Goal: Task Accomplishment & Management: Manage account settings

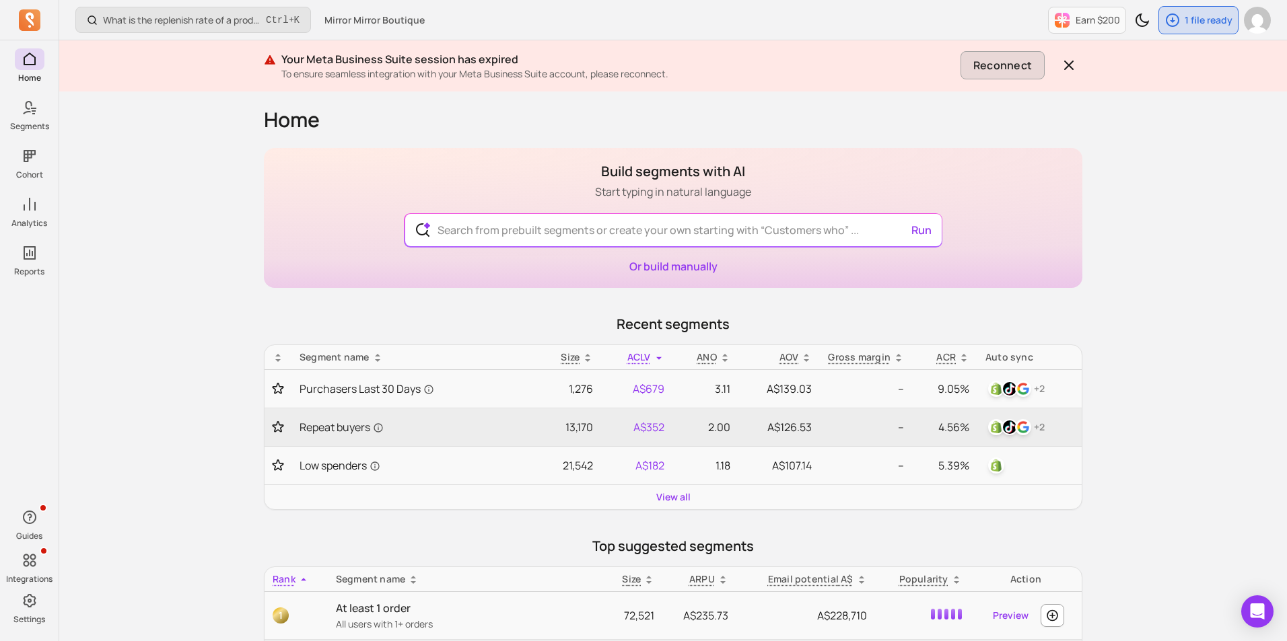
click at [1035, 69] on button "Reconnect" at bounding box center [1002, 65] width 84 height 28
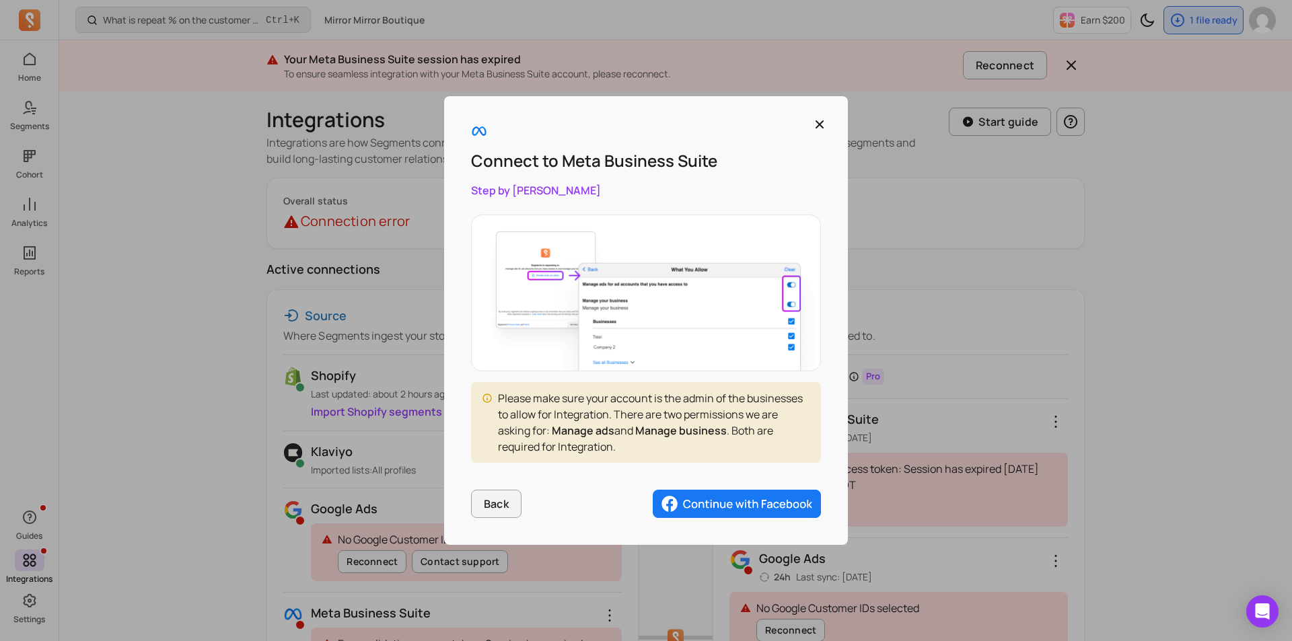
click at [742, 507] on img "button" at bounding box center [737, 504] width 168 height 28
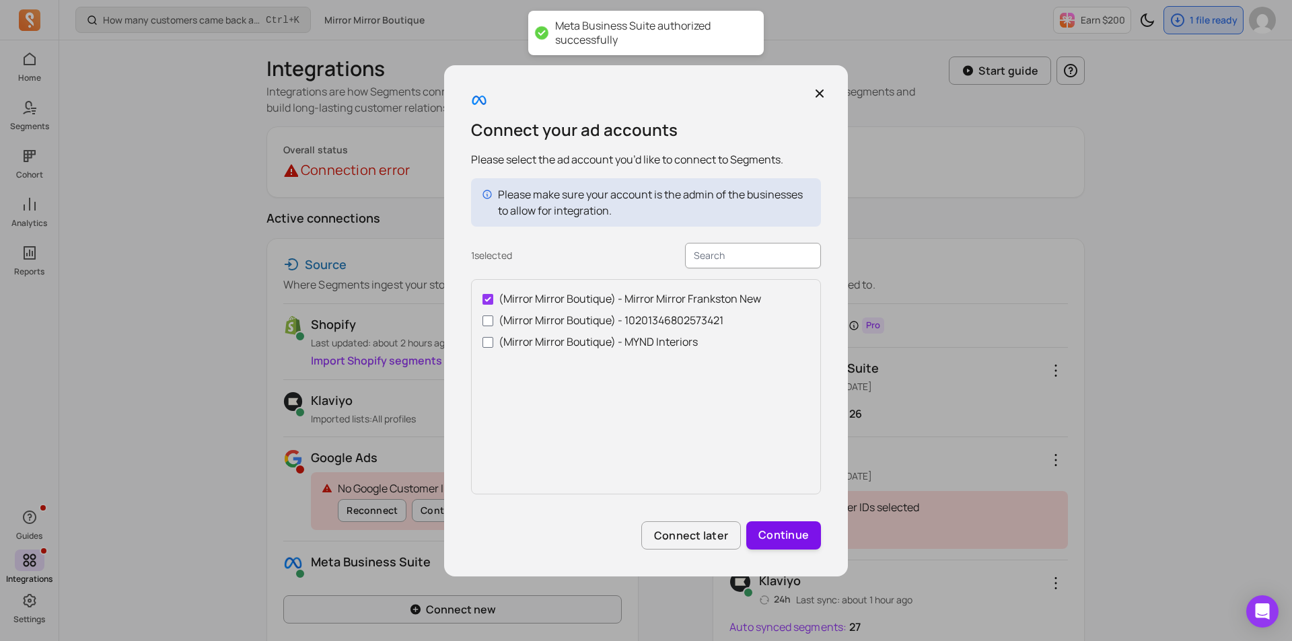
click at [779, 535] on button "Continue" at bounding box center [783, 536] width 75 height 28
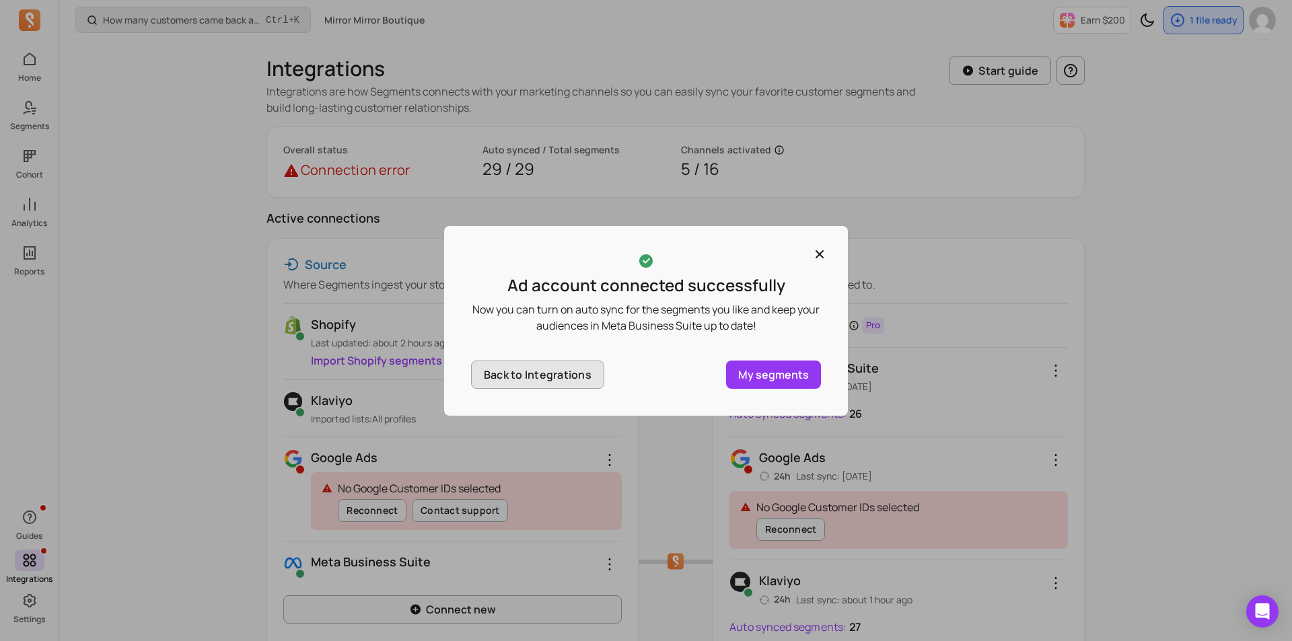
click at [559, 372] on button "Back to Integrations" at bounding box center [537, 375] width 133 height 28
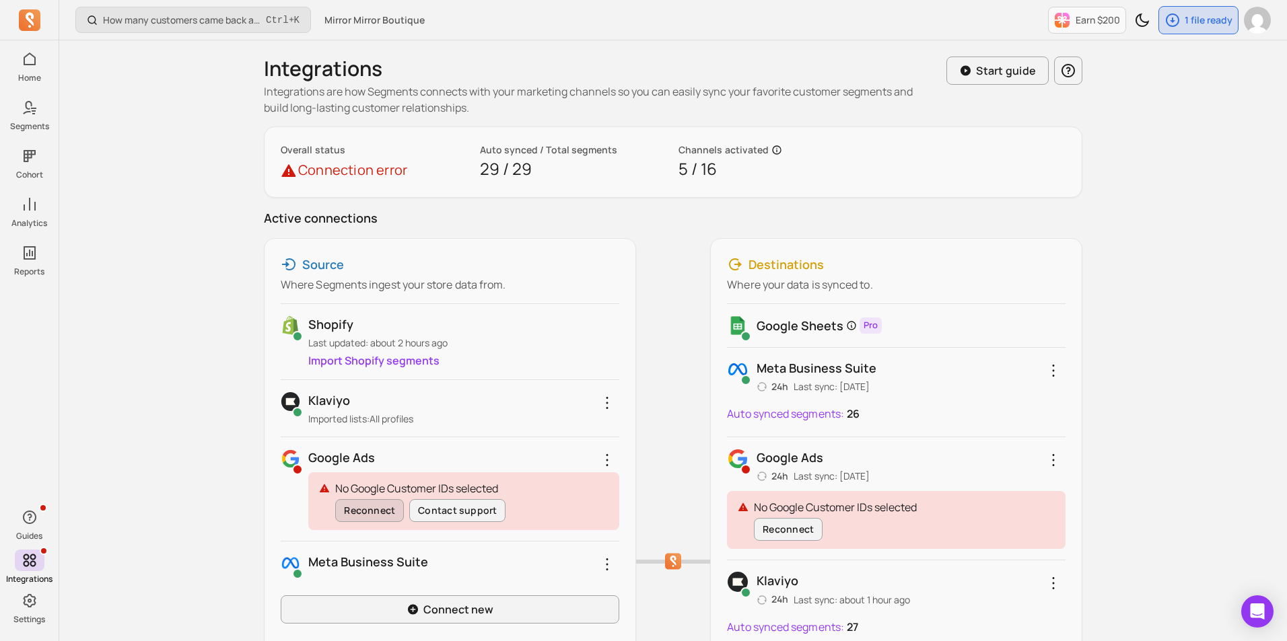
click at [365, 510] on button "Reconnect" at bounding box center [369, 510] width 69 height 23
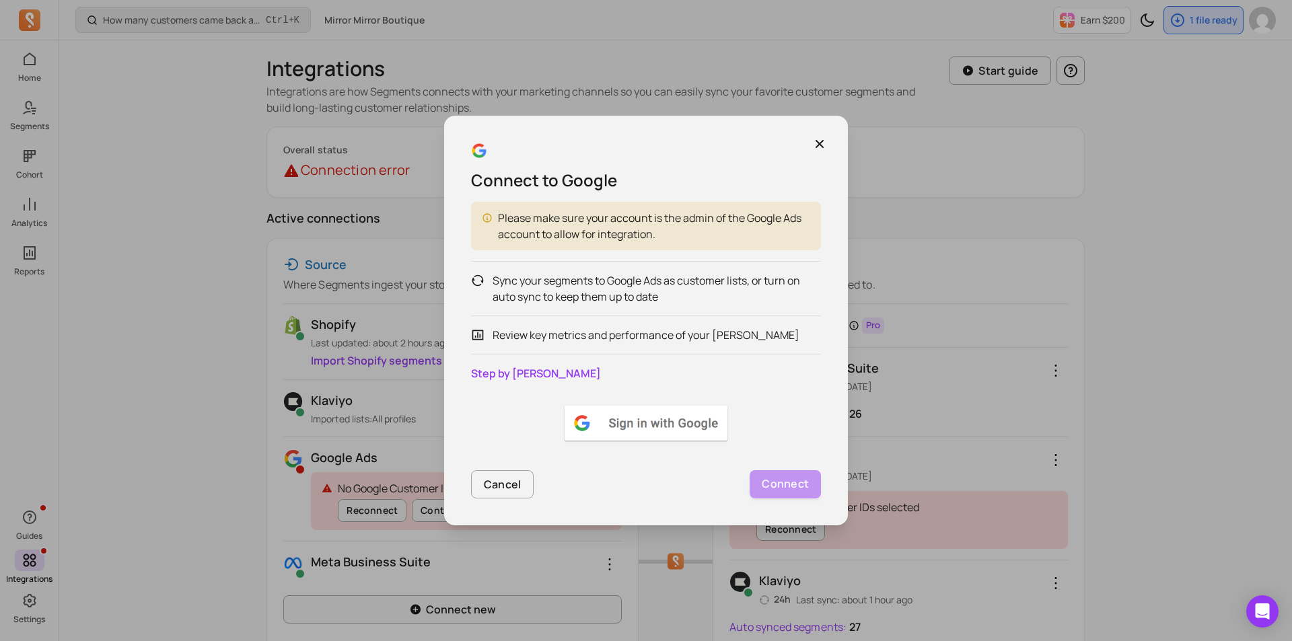
click at [644, 427] on img at bounding box center [646, 423] width 168 height 40
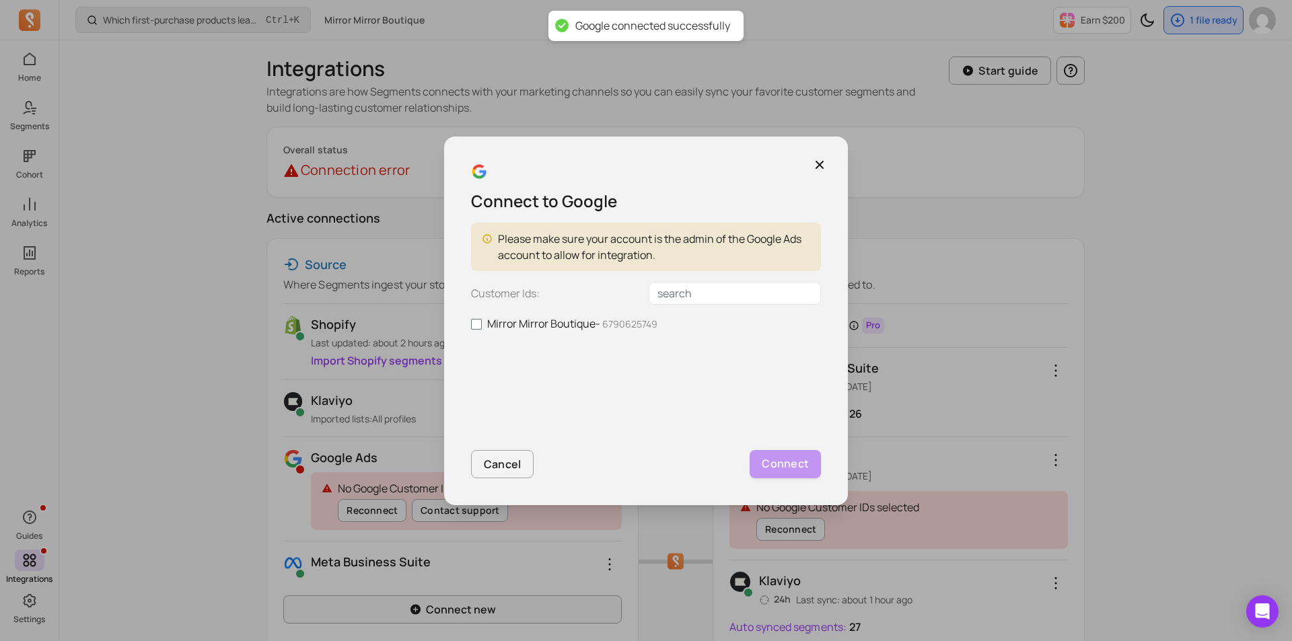
click at [573, 322] on label "Mirror Mirror Boutique - 6790625749" at bounding box center [646, 324] width 350 height 16
click at [482, 322] on input "Mirror Mirror Boutique - 6790625749" at bounding box center [476, 324] width 11 height 11
checkbox input "true"
click at [814, 466] on button "Connect" at bounding box center [785, 464] width 71 height 28
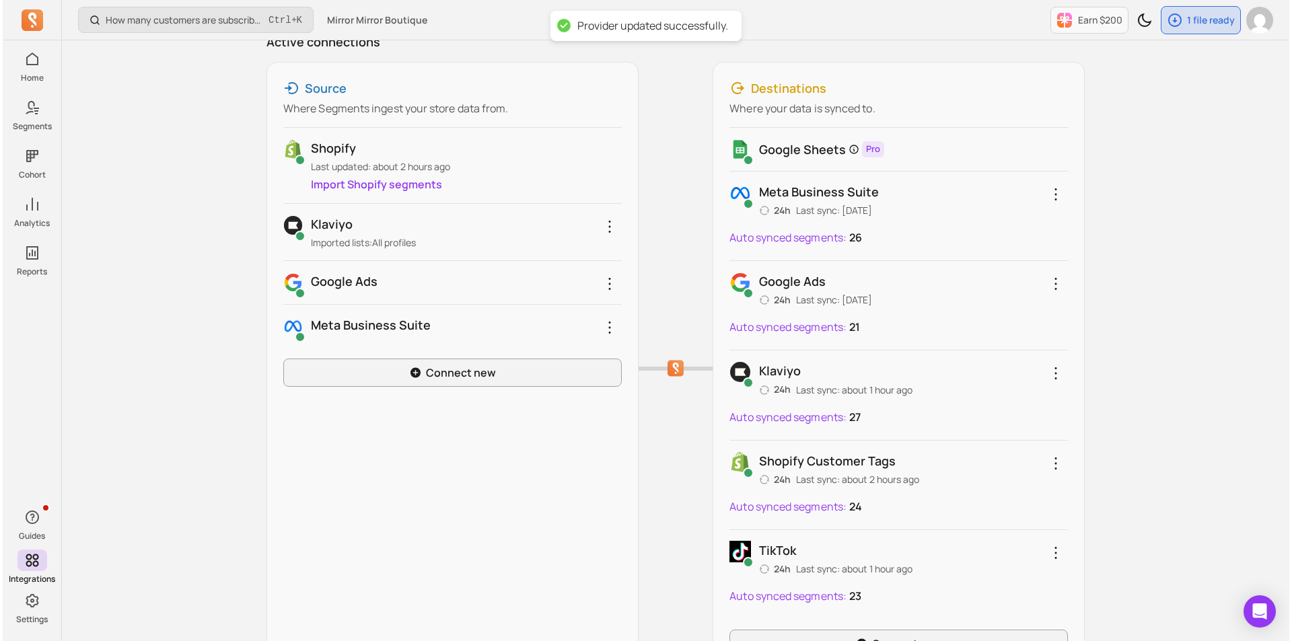
scroll to position [202, 0]
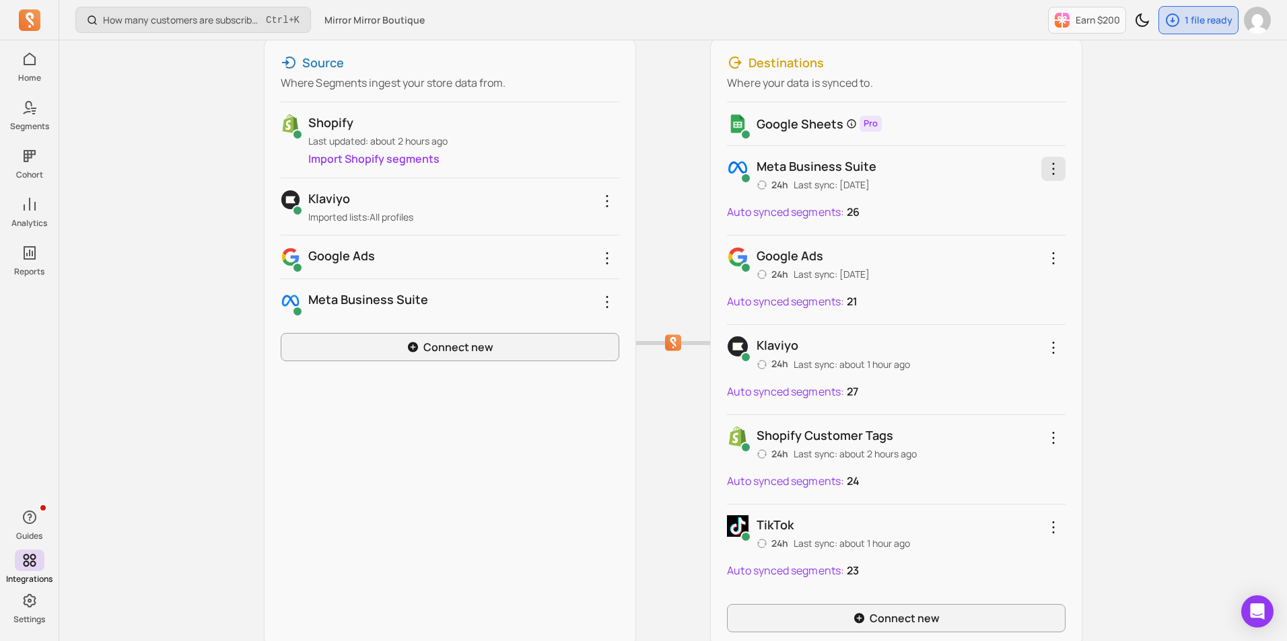
click at [1055, 165] on icon "button" at bounding box center [1053, 169] width 16 height 16
click at [1008, 228] on link "Reconnect" at bounding box center [1004, 237] width 127 height 24
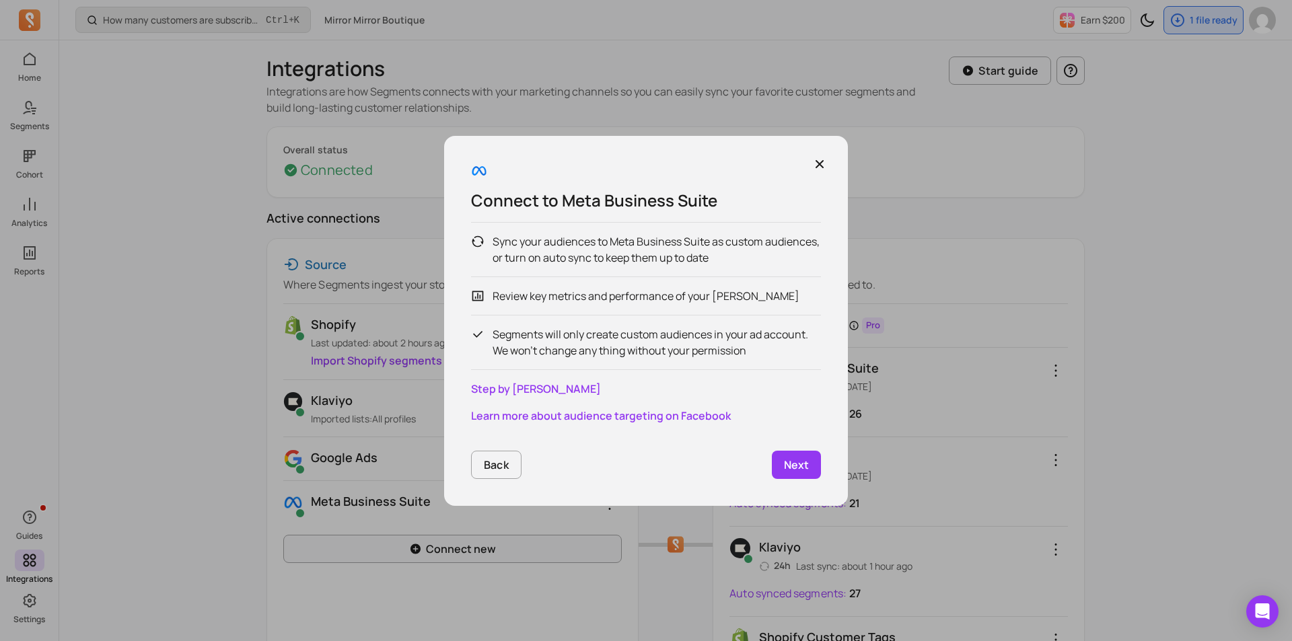
click at [796, 464] on p "Next" at bounding box center [796, 465] width 25 height 16
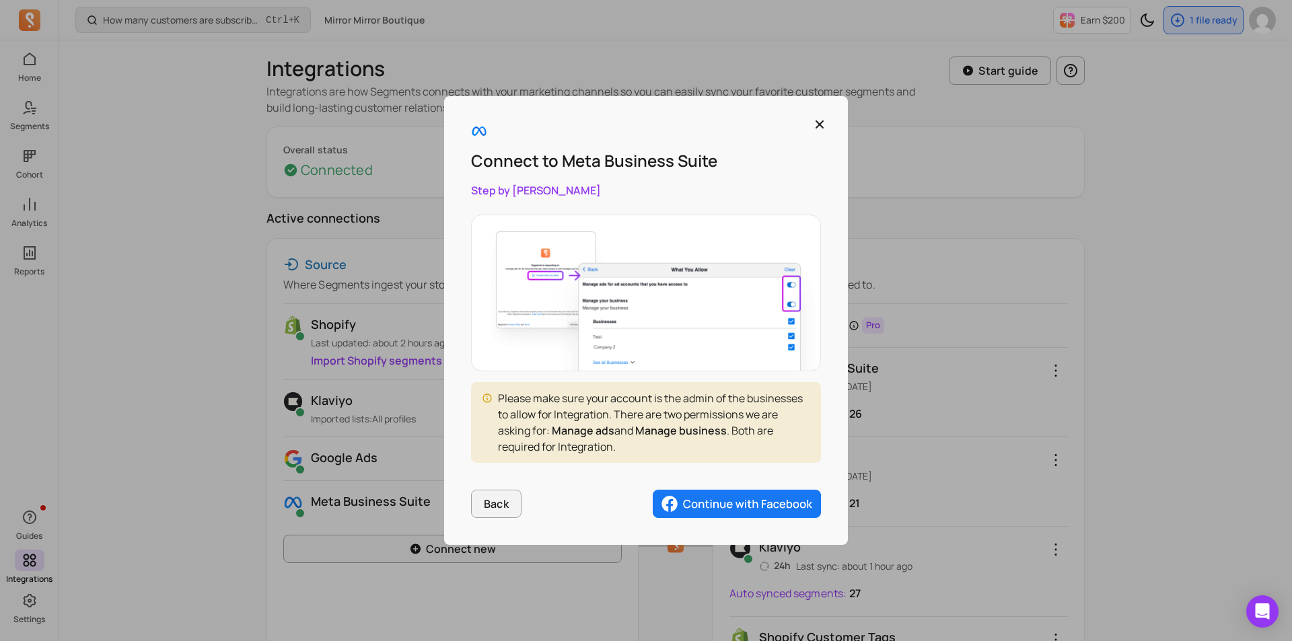
click at [775, 505] on img "button" at bounding box center [737, 504] width 168 height 28
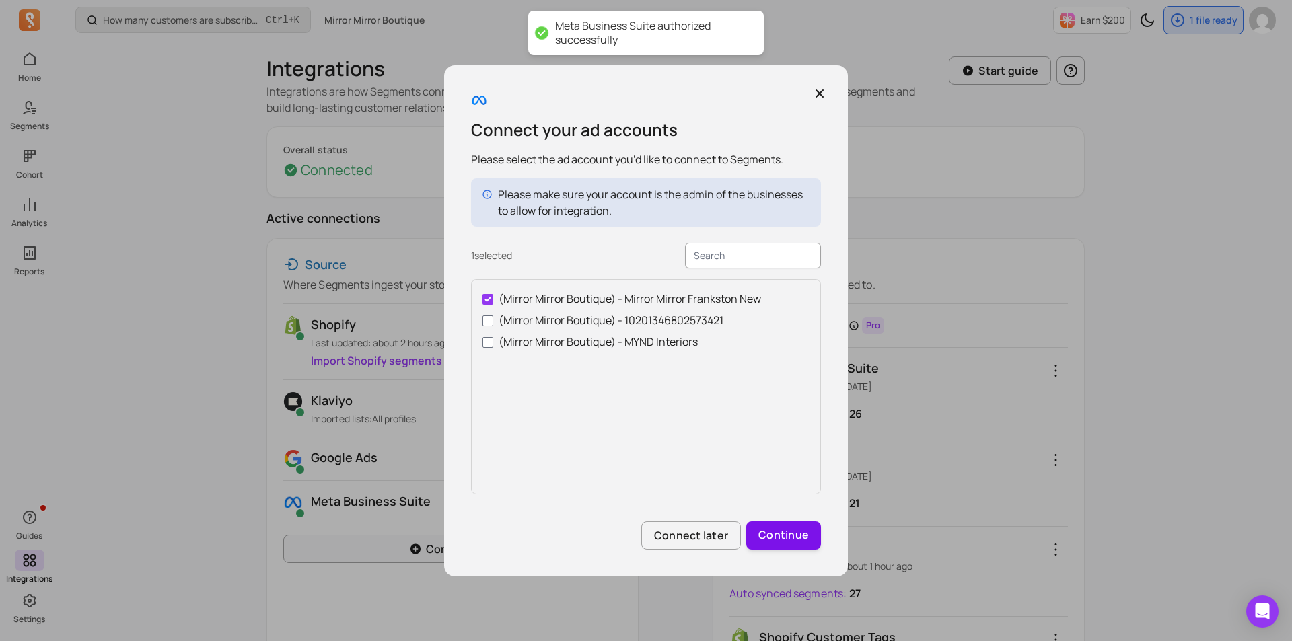
click at [790, 546] on button "Continue" at bounding box center [783, 536] width 75 height 28
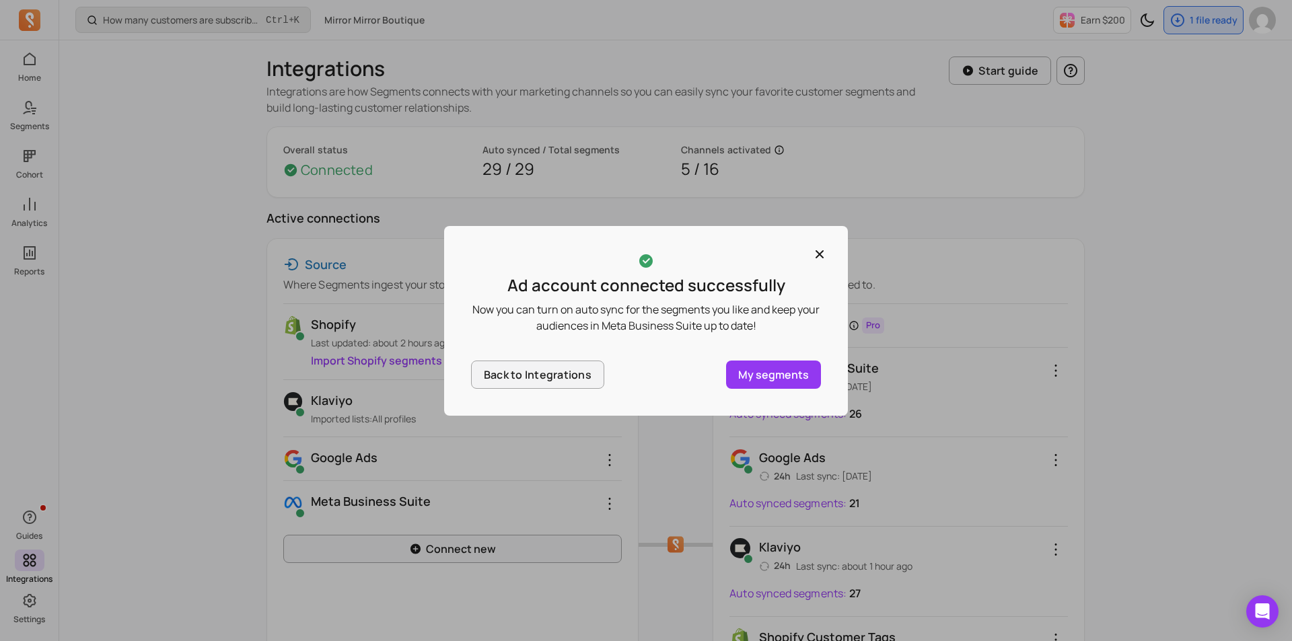
click at [793, 376] on p "My segments" at bounding box center [773, 375] width 71 height 16
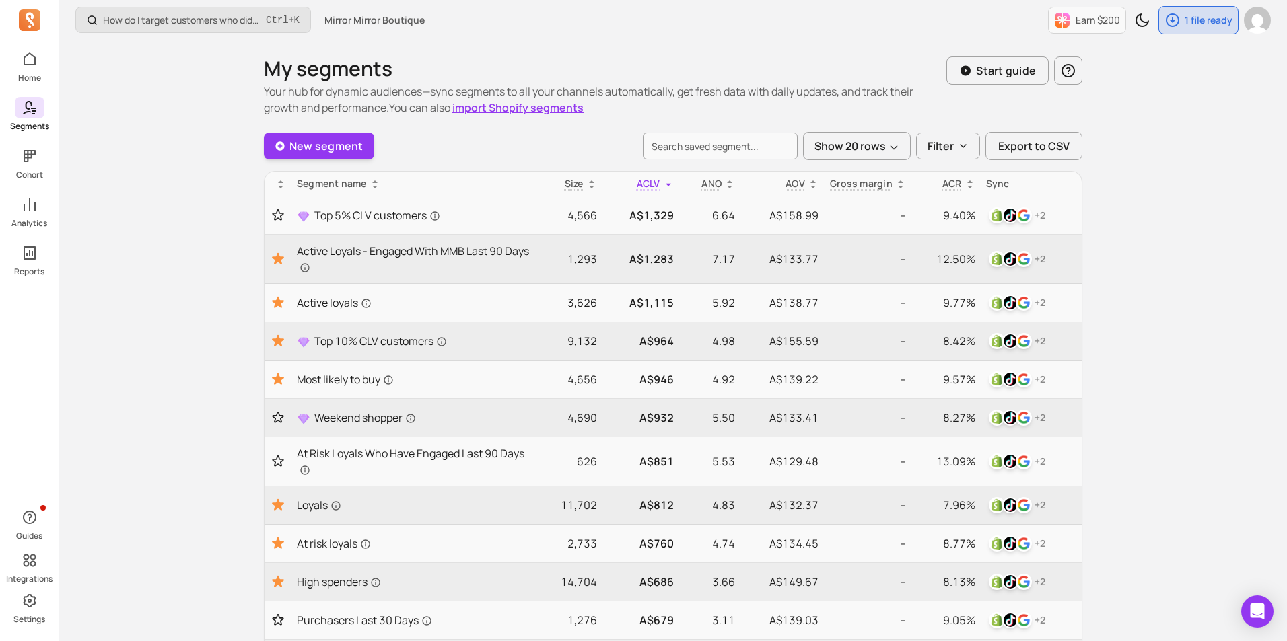
click at [41, 118] on link "Segments" at bounding box center [29, 114] width 59 height 35
click at [29, 57] on icon at bounding box center [30, 59] width 16 height 16
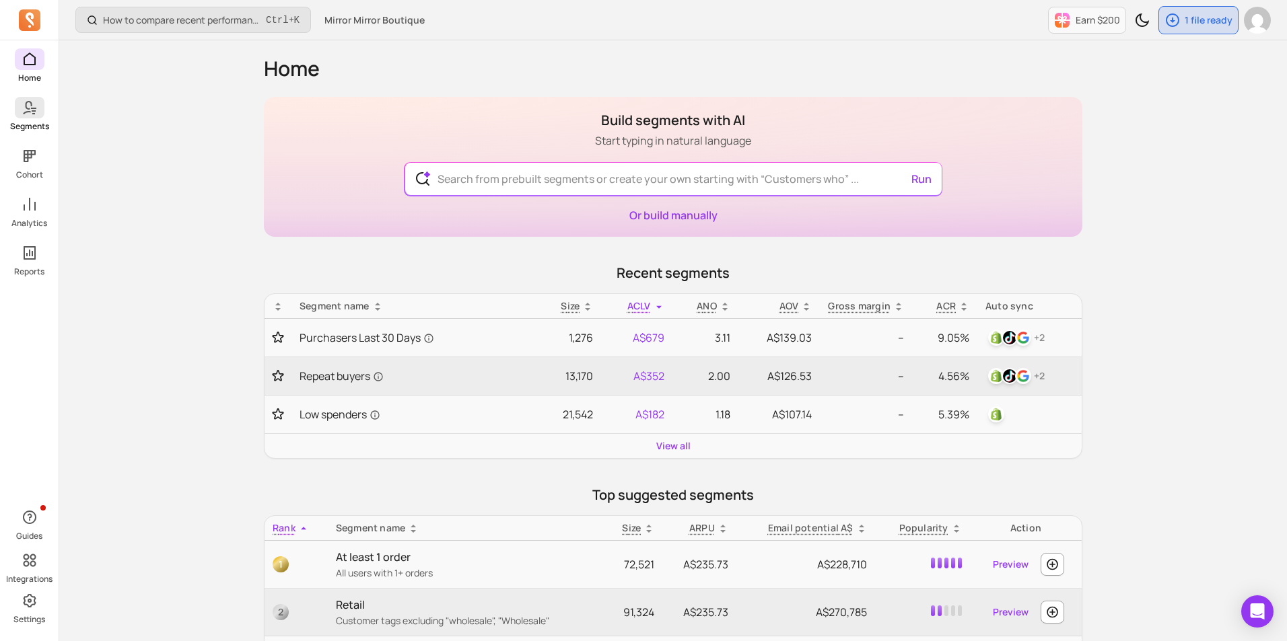
click at [30, 121] on p "Segments" at bounding box center [29, 126] width 39 height 11
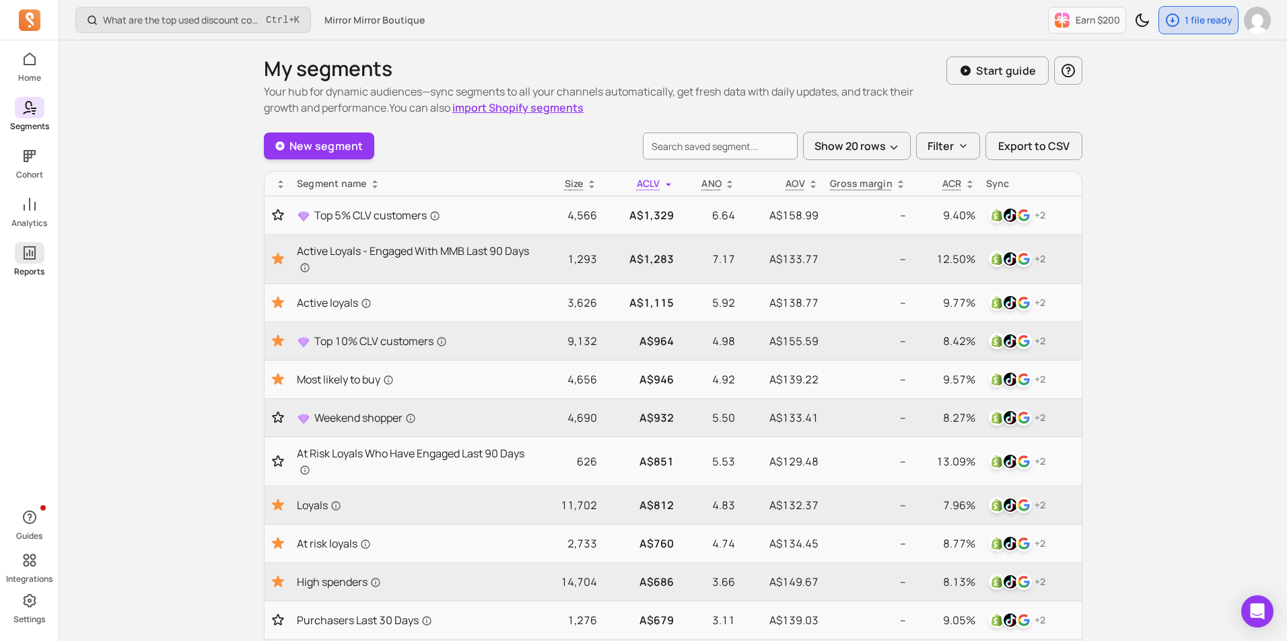
click at [32, 252] on icon at bounding box center [30, 252] width 12 height 13
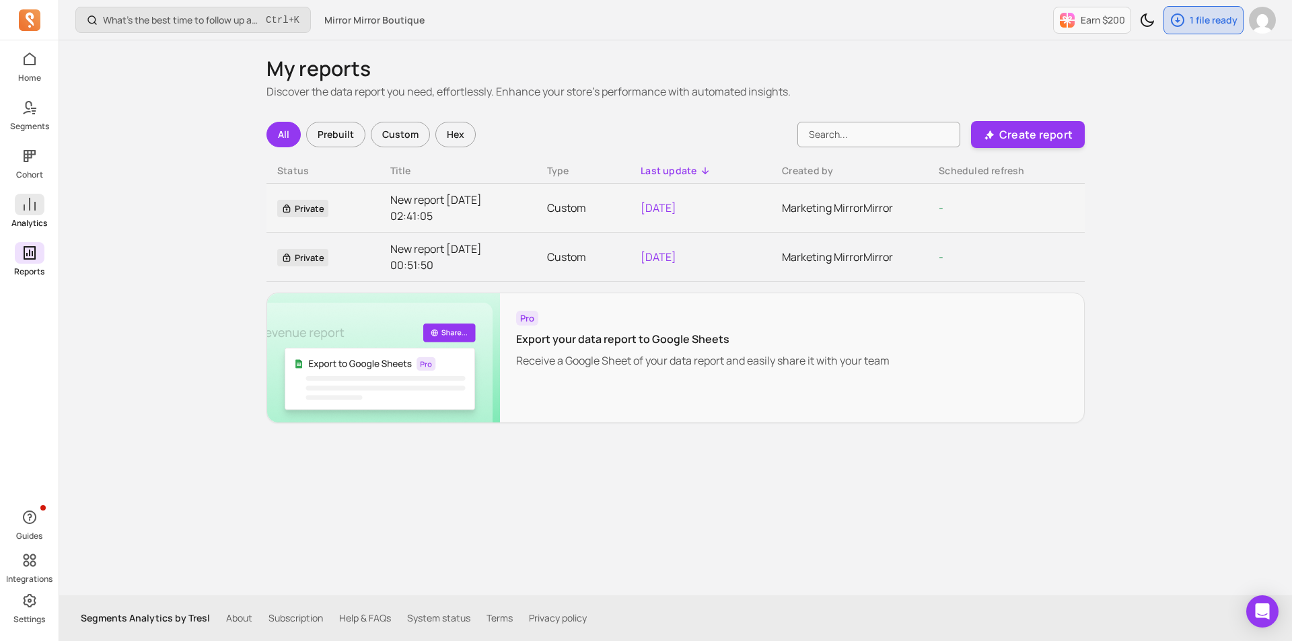
click at [12, 215] on link "Analytics" at bounding box center [29, 211] width 59 height 35
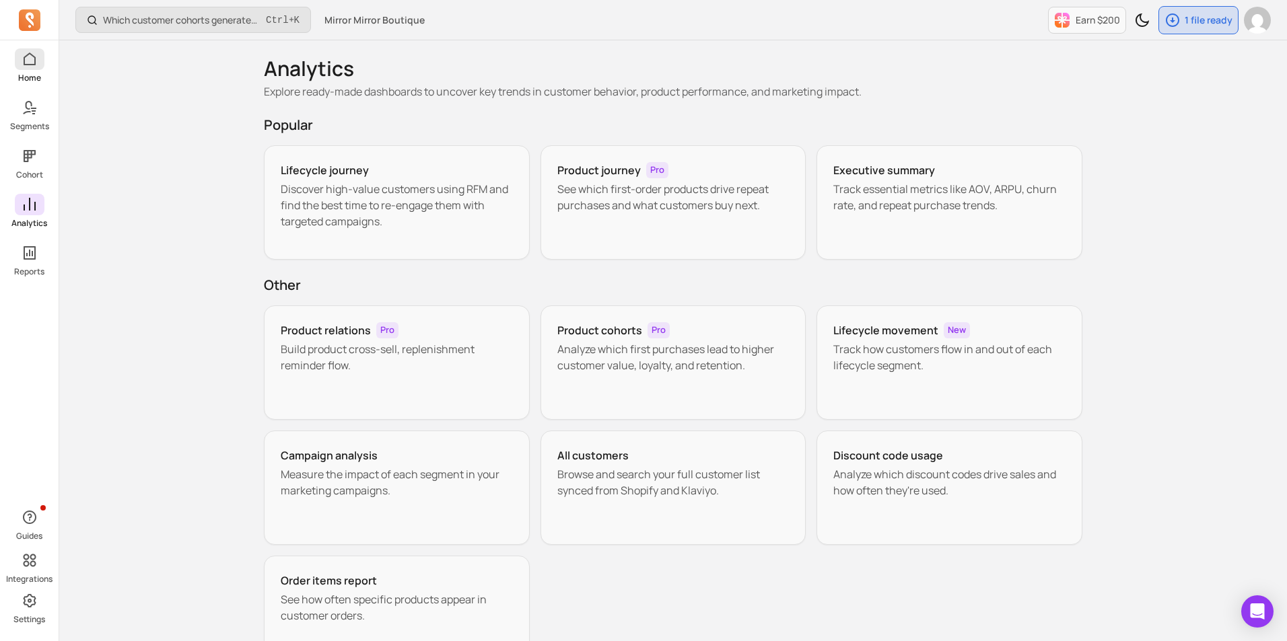
click at [19, 78] on p "Home" at bounding box center [29, 78] width 23 height 11
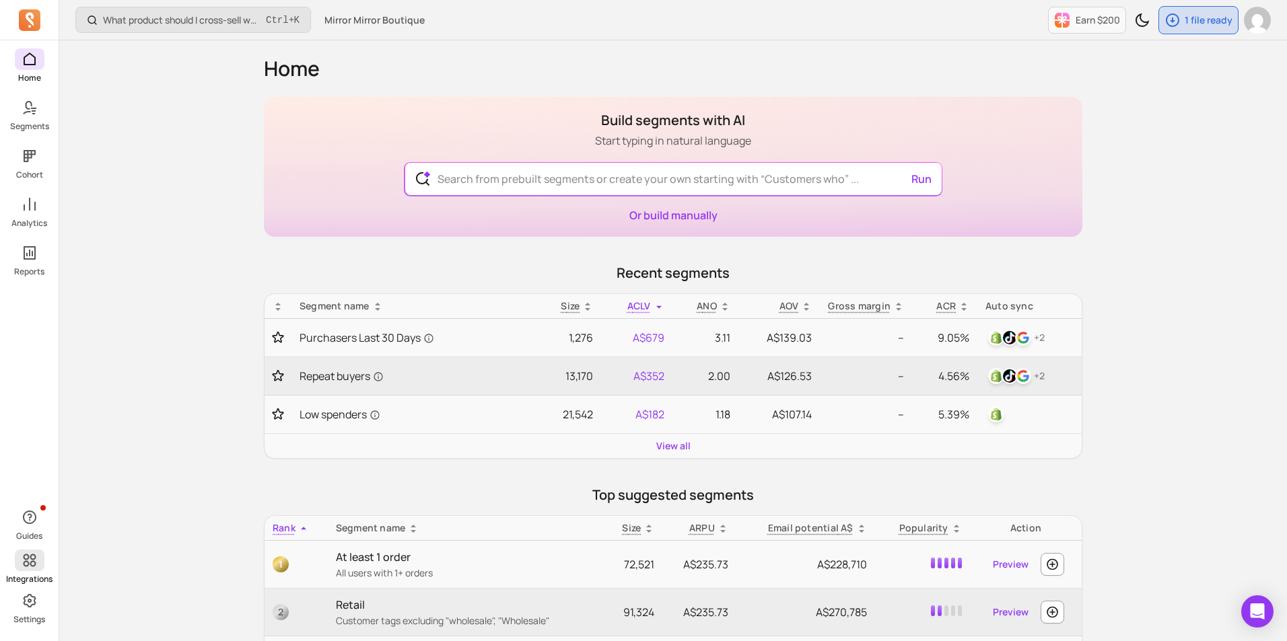
click at [41, 566] on span at bounding box center [30, 561] width 30 height 22
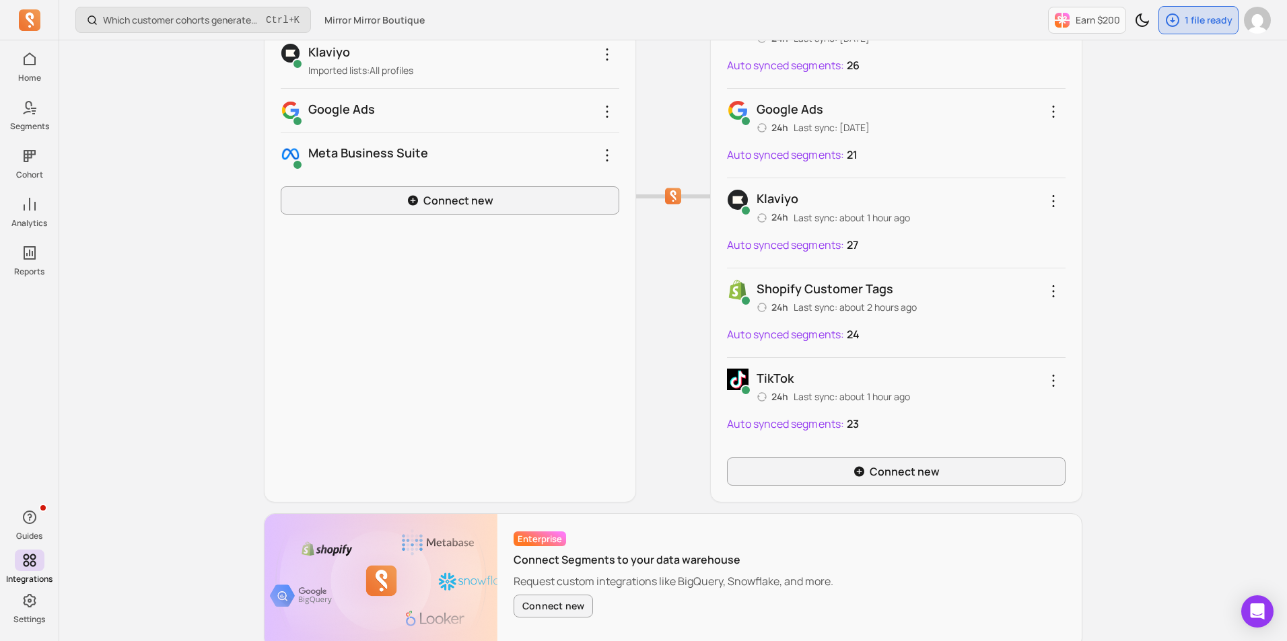
scroll to position [419, 0]
